Goal: Task Accomplishment & Management: Manage account settings

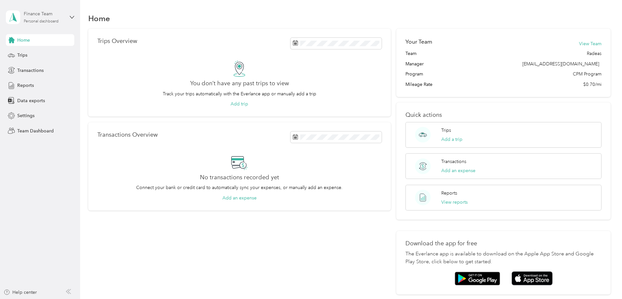
click at [57, 16] on div "Finance Team" at bounding box center [44, 13] width 41 height 7
click at [65, 50] on div "Team dashboard" at bounding box center [74, 53] width 128 height 11
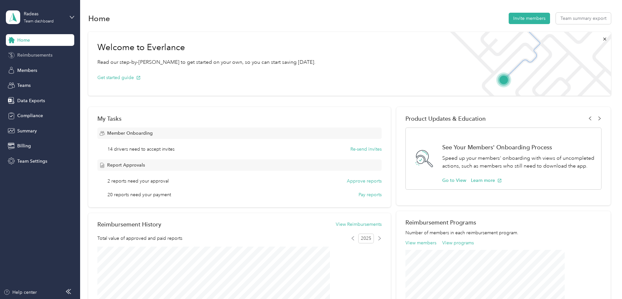
click at [45, 56] on span "Reimbursements" at bounding box center [34, 55] width 35 height 7
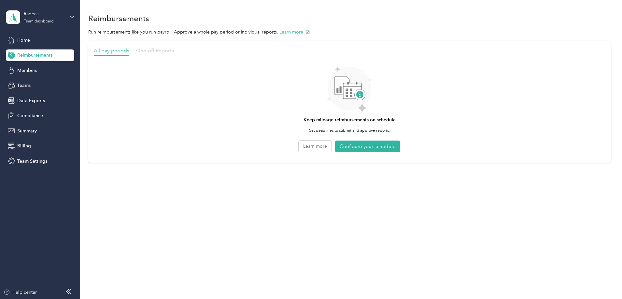
click at [174, 48] on span "One-off Reports" at bounding box center [155, 51] width 38 height 6
